Goal: Book appointment/travel/reservation

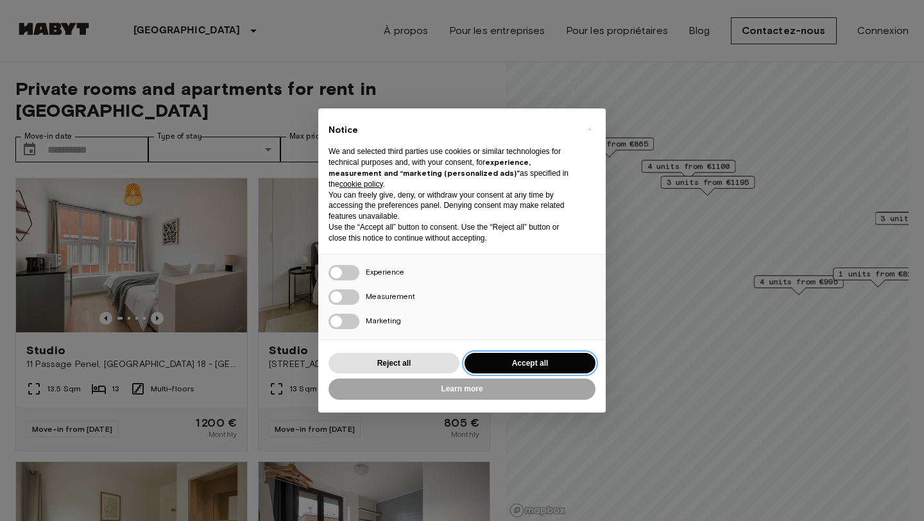
click at [506, 365] on button "Accept all" at bounding box center [529, 363] width 131 height 21
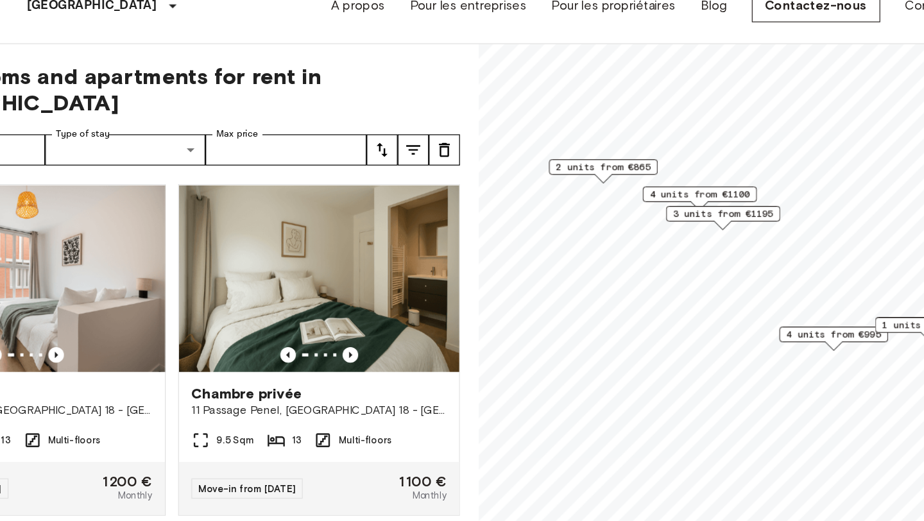
click at [628, 165] on span "2 units from €865" at bounding box center [608, 164] width 78 height 12
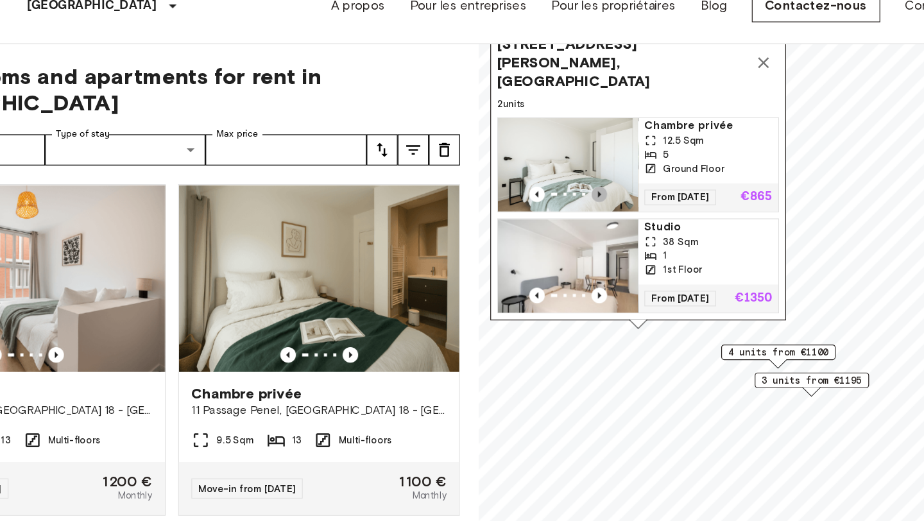
click at [602, 180] on icon "Previous image" at bounding box center [605, 186] width 13 height 13
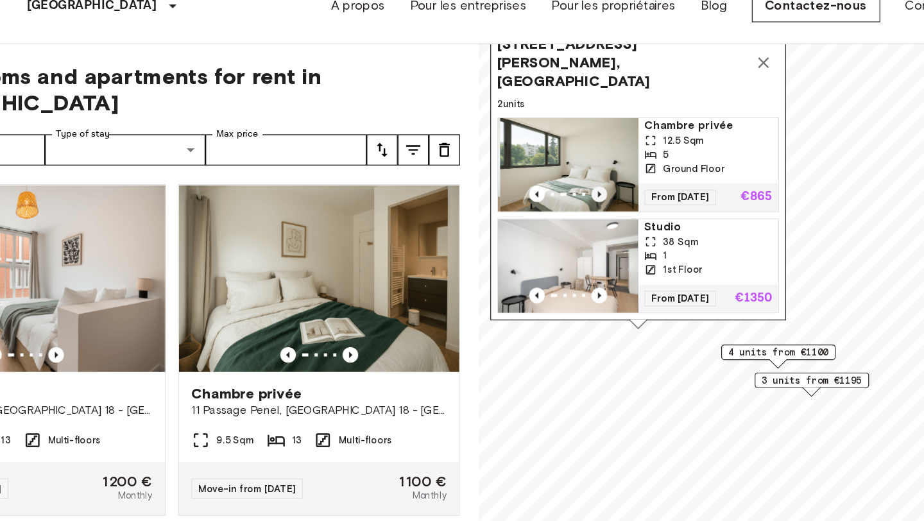
click at [602, 180] on icon "Previous image" at bounding box center [605, 186] width 13 height 13
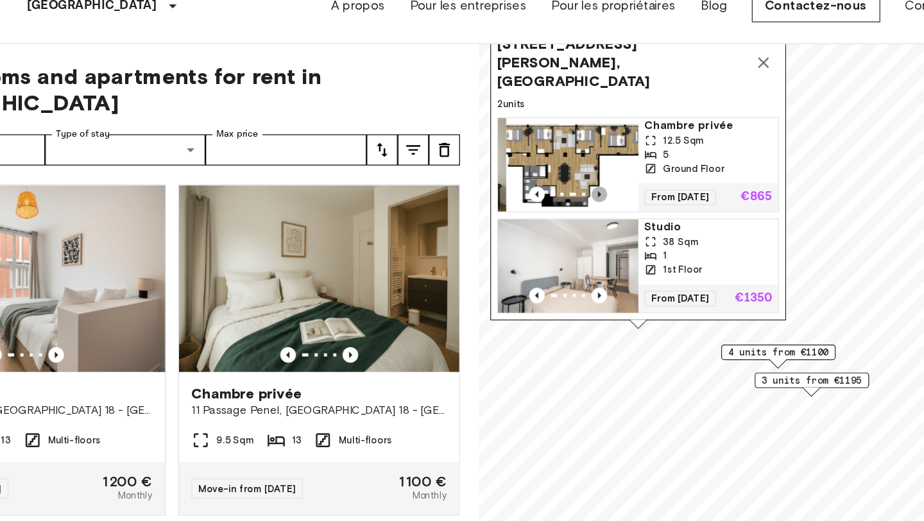
click at [602, 180] on icon "Previous image" at bounding box center [605, 186] width 13 height 13
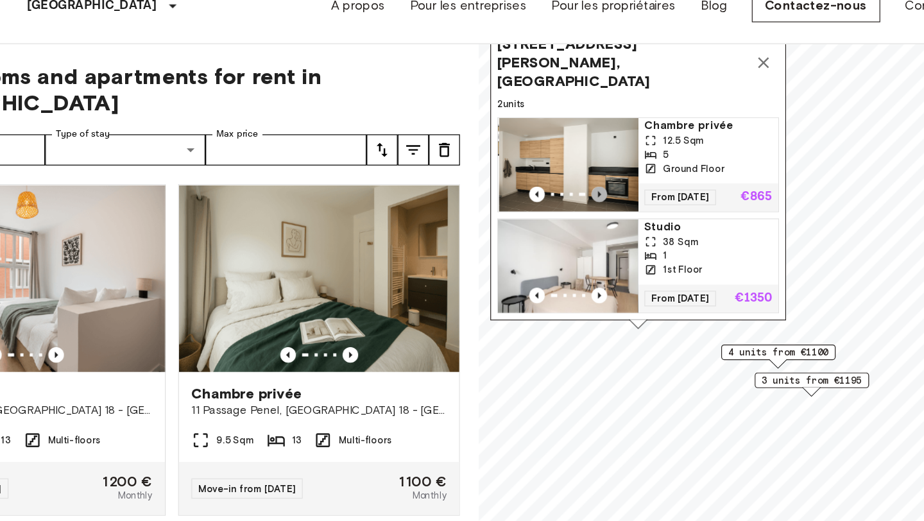
click at [602, 180] on icon "Previous image" at bounding box center [605, 186] width 13 height 13
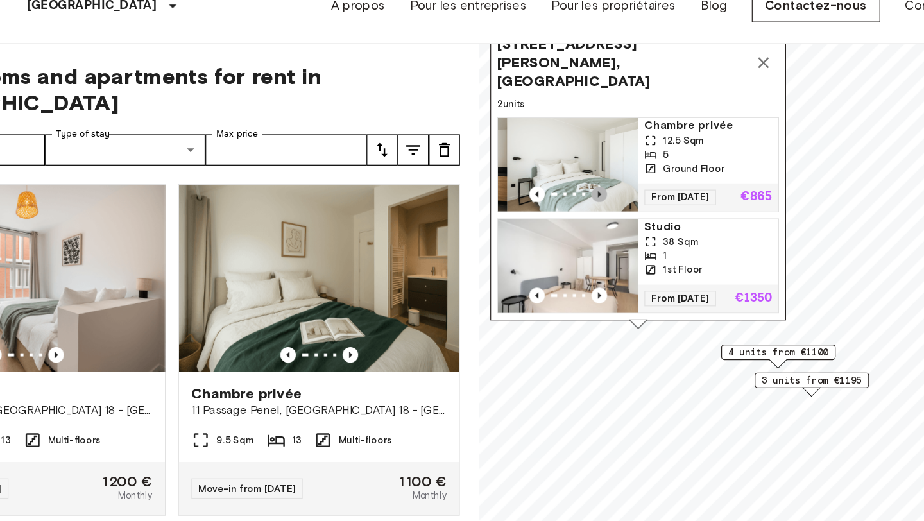
click at [602, 180] on icon "Previous image" at bounding box center [605, 186] width 13 height 13
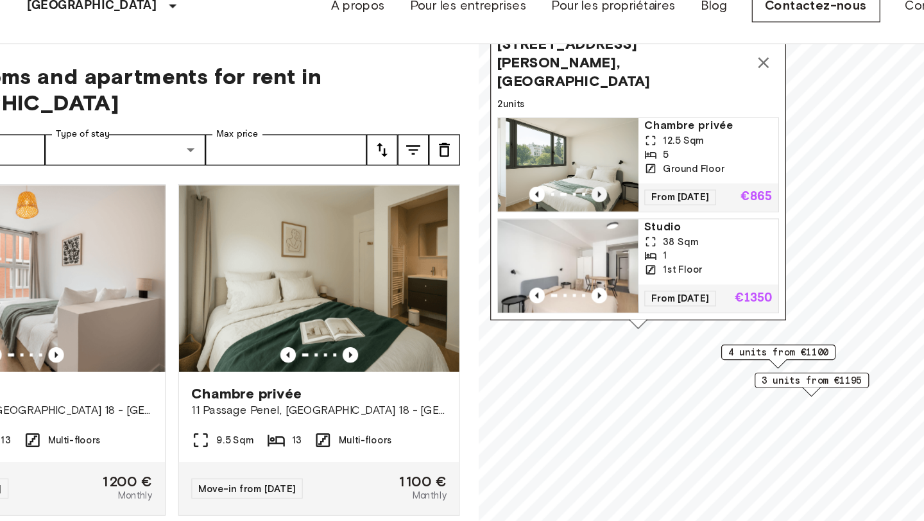
click at [602, 180] on icon "Previous image" at bounding box center [605, 186] width 13 height 13
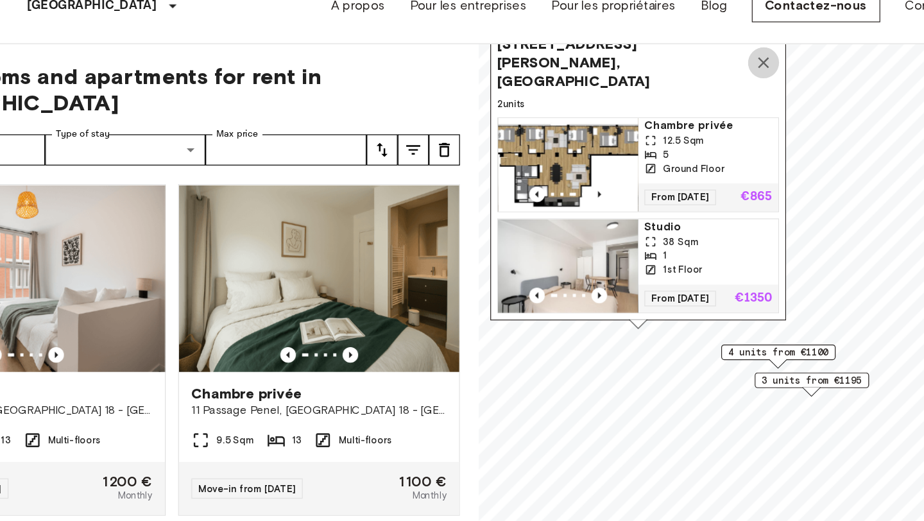
click at [737, 85] on icon "Map marker" at bounding box center [740, 77] width 15 height 15
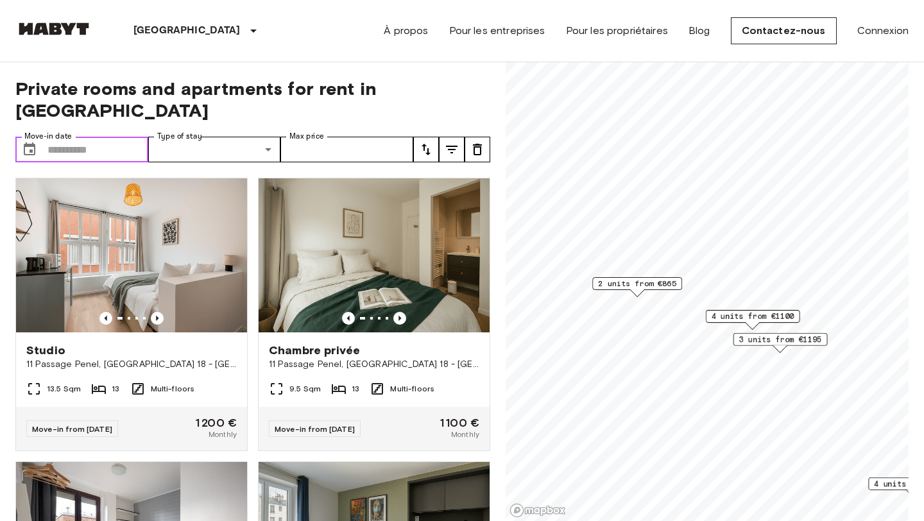
click at [84, 137] on input "Move-in date" at bounding box center [97, 150] width 101 height 26
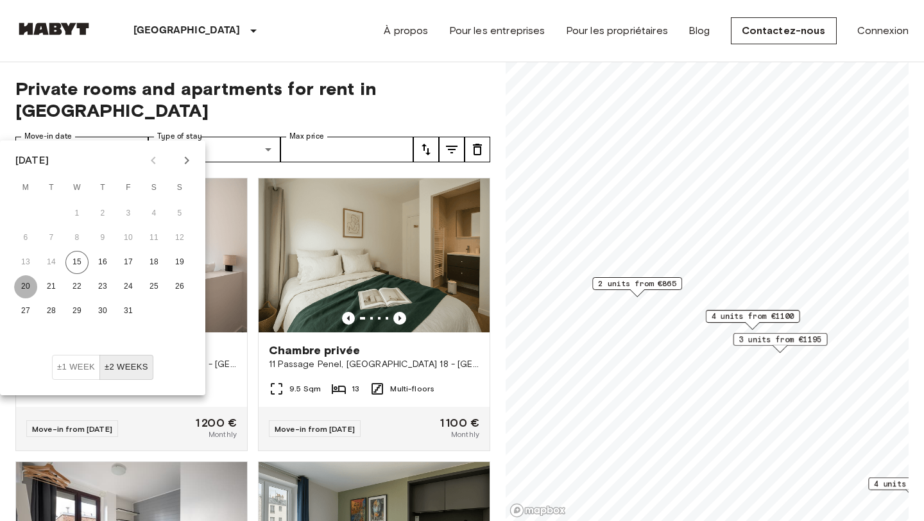
click at [22, 290] on button "20" at bounding box center [25, 286] width 23 height 23
type input "**********"
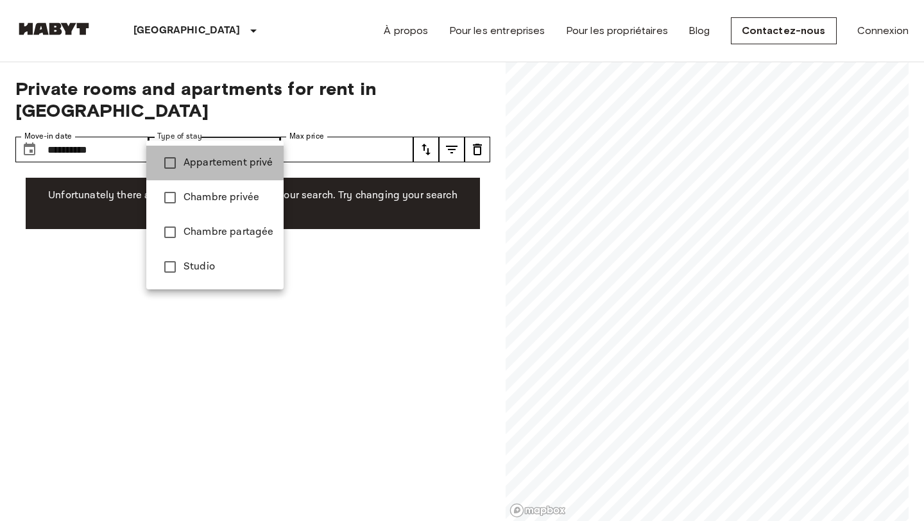
click at [246, 157] on span "Appartement privé" at bounding box center [228, 162] width 90 height 15
type input "**********"
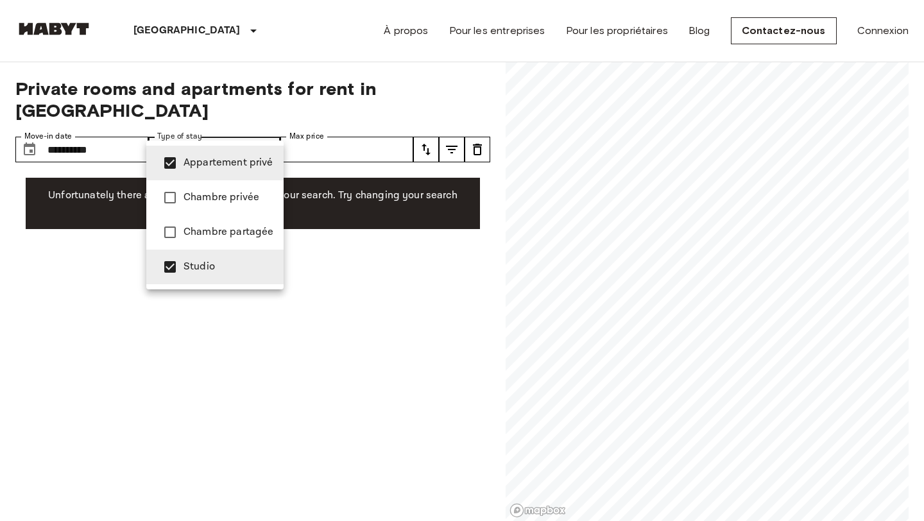
click at [351, 129] on div at bounding box center [462, 260] width 924 height 521
